Goal: Task Accomplishment & Management: Use online tool/utility

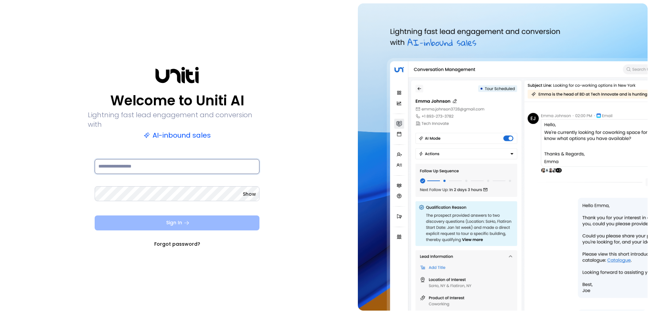
type input "**********"
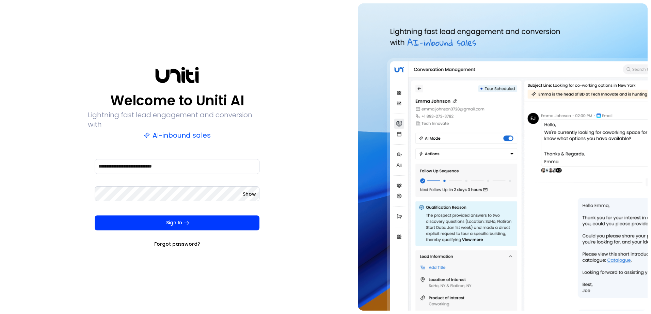
click at [142, 216] on button "Sign In" at bounding box center [177, 223] width 165 height 15
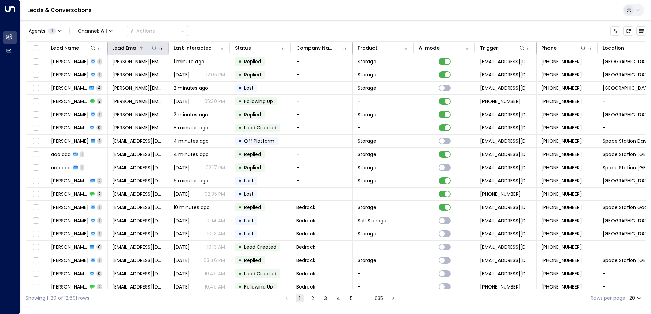
click at [152, 48] on icon at bounding box center [154, 48] width 4 height 4
type input "**********"
